Goal: Check status: Check status

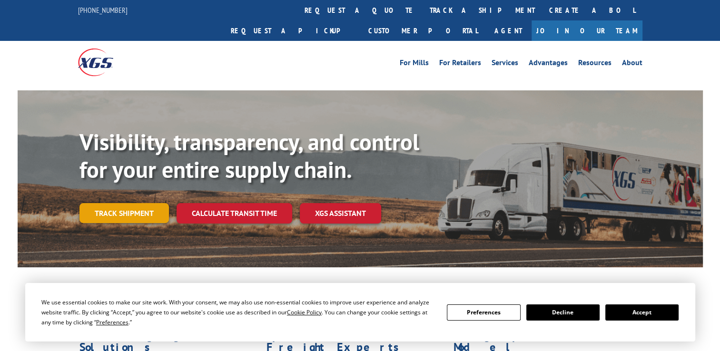
click at [113, 203] on link "Track shipment" at bounding box center [123, 213] width 89 height 20
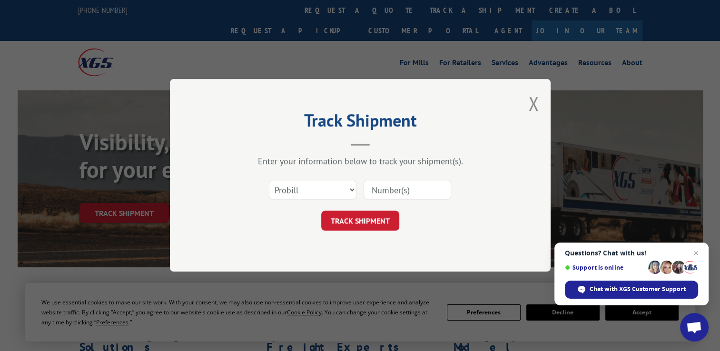
click at [414, 185] on input at bounding box center [407, 190] width 88 height 20
type input "807932347"
click at [365, 214] on button "TRACK SHIPMENT" at bounding box center [360, 221] width 78 height 20
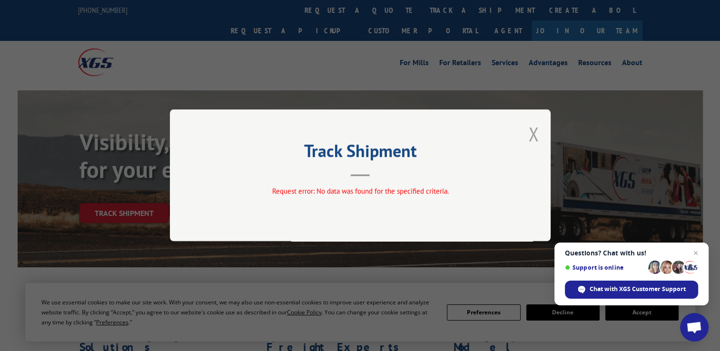
click at [533, 135] on button "Close modal" at bounding box center [533, 133] width 10 height 25
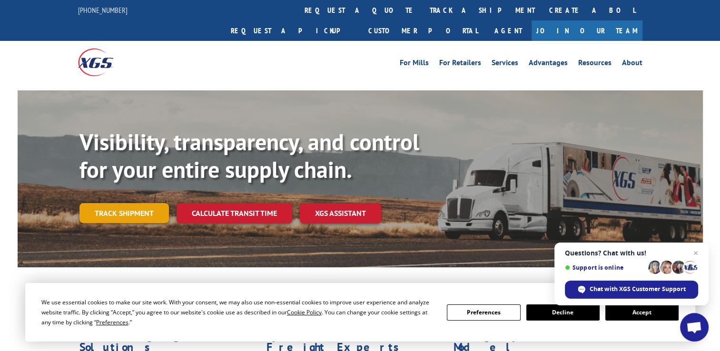
click at [140, 203] on link "Track shipment" at bounding box center [123, 213] width 89 height 20
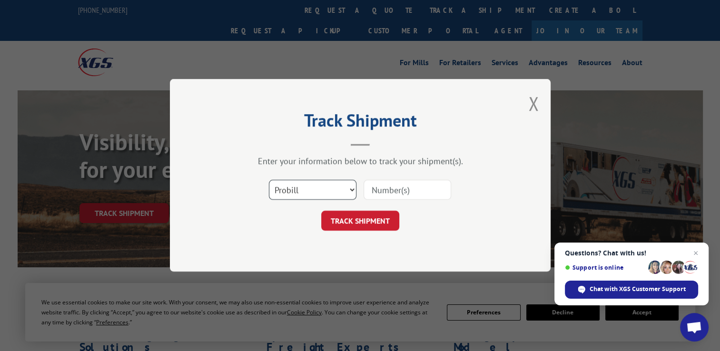
click at [331, 193] on select "Select category... Probill BOL PO" at bounding box center [313, 190] width 88 height 20
select select "bol"
click at [269, 180] on select "Select category... Probill BOL PO" at bounding box center [313, 190] width 88 height 20
click at [409, 189] on input at bounding box center [407, 190] width 88 height 20
type input "807932347"
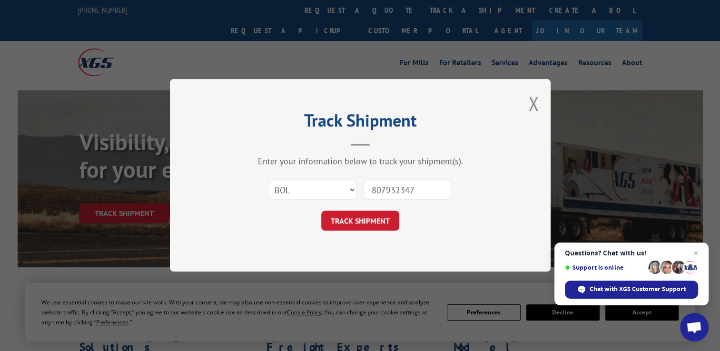
click button "TRACK SHIPMENT" at bounding box center [360, 221] width 78 height 20
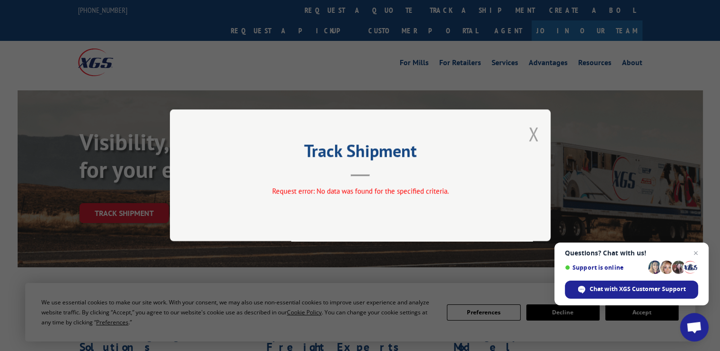
click at [531, 131] on button "Close modal" at bounding box center [533, 133] width 10 height 25
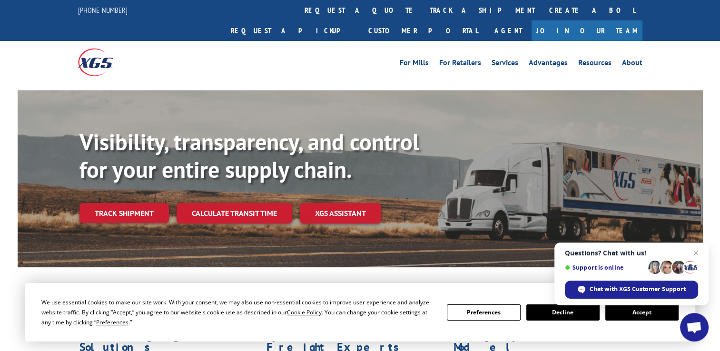
drag, startPoint x: 131, startPoint y: 195, endPoint x: 144, endPoint y: 195, distance: 12.9
click at [131, 203] on link "Track shipment" at bounding box center [123, 213] width 89 height 20
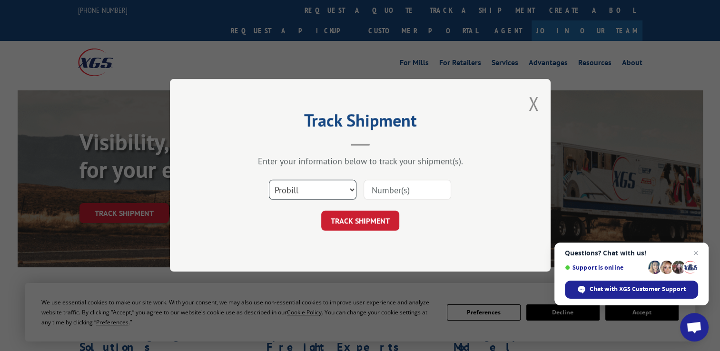
click at [322, 195] on select "Select category... Probill BOL PO" at bounding box center [313, 190] width 88 height 20
select select "po"
click at [269, 180] on select "Select category... Probill BOL PO" at bounding box center [313, 190] width 88 height 20
drag, startPoint x: 405, startPoint y: 191, endPoint x: 496, endPoint y: 208, distance: 92.0
click at [405, 191] on input at bounding box center [407, 190] width 88 height 20
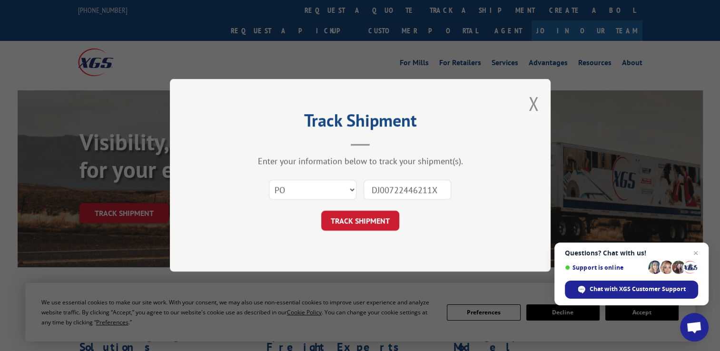
type input "DJ00722446211XG"
click button "TRACK SHIPMENT" at bounding box center [360, 221] width 78 height 20
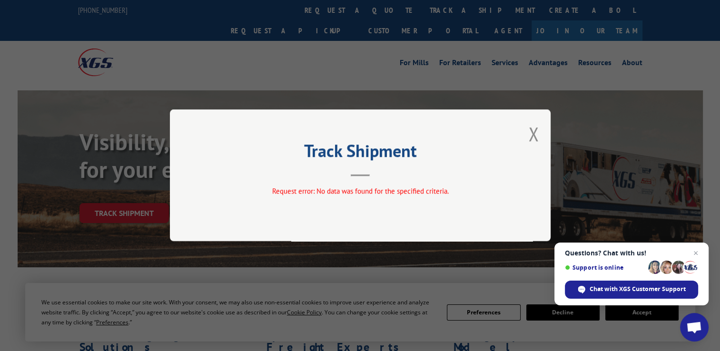
click at [536, 134] on button "Close modal" at bounding box center [533, 133] width 10 height 25
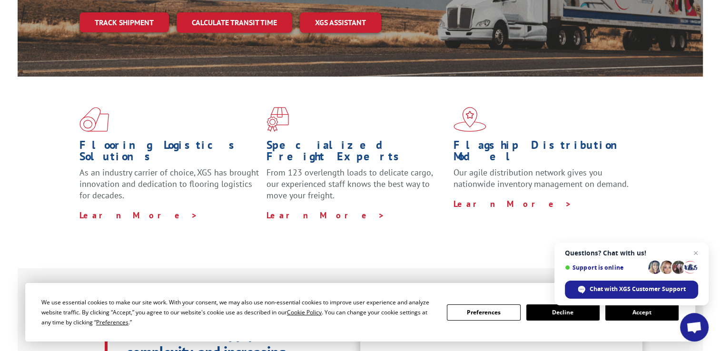
scroll to position [238, 0]
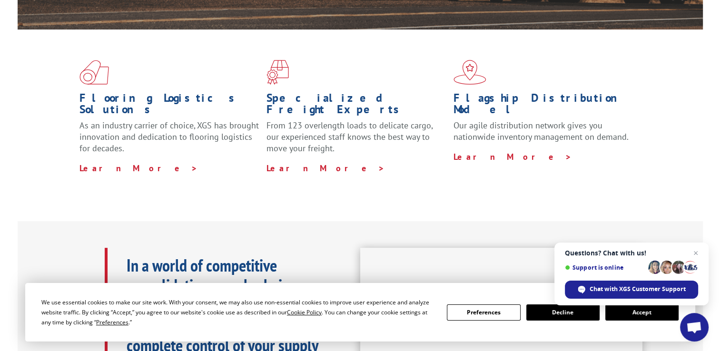
click at [626, 313] on button "Accept" at bounding box center [641, 312] width 73 height 16
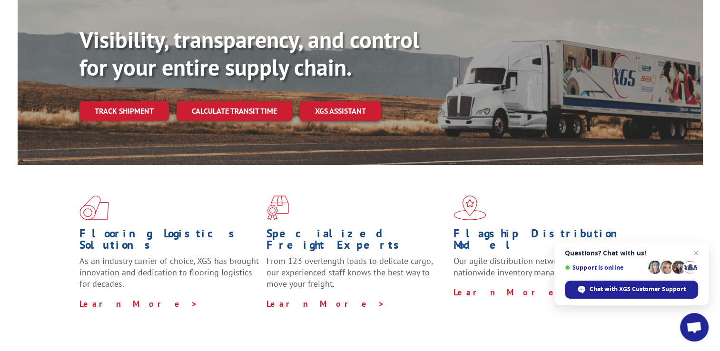
scroll to position [0, 0]
